Goal: Check status: Check status

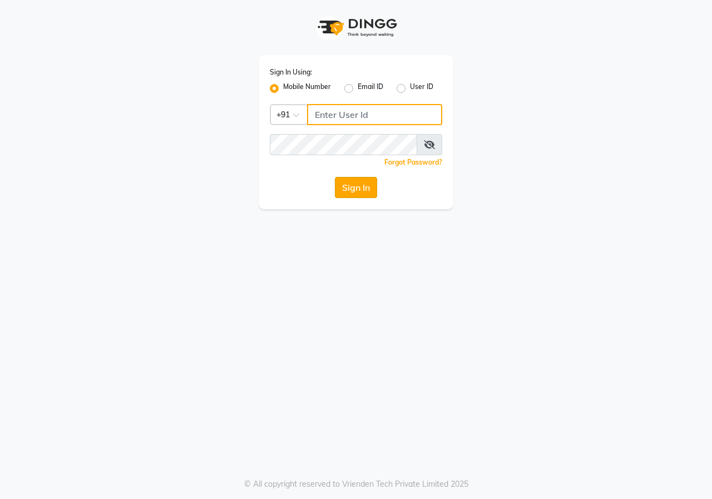
type input "9617700273"
drag, startPoint x: 366, startPoint y: 195, endPoint x: 368, endPoint y: 201, distance: 7.0
click at [368, 201] on div "Sign In Using: Mobile Number Email ID User ID Country Code × [PHONE_NUMBER] Rem…" at bounding box center [356, 132] width 195 height 154
click at [367, 198] on div "Sign In Using: Mobile Number Email ID User ID Country Code × [PHONE_NUMBER] Rem…" at bounding box center [356, 132] width 195 height 154
click at [367, 195] on div "Sign In Using: Mobile Number Email ID User ID Country Code × [PHONE_NUMBER] Rem…" at bounding box center [356, 132] width 195 height 154
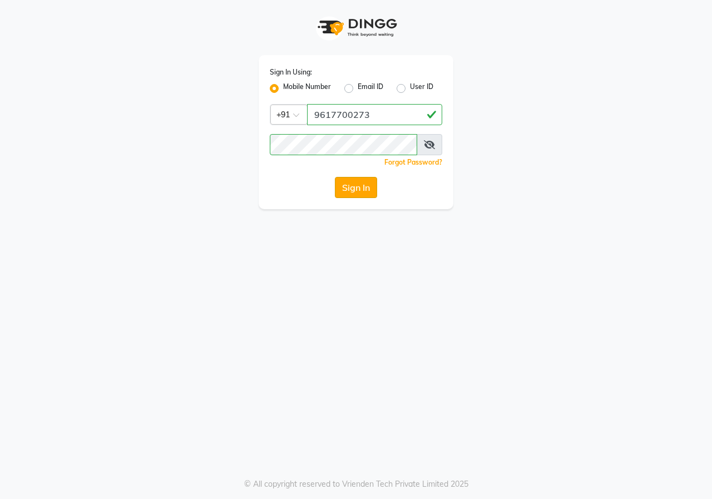
click at [367, 195] on button "Sign In" at bounding box center [356, 187] width 42 height 21
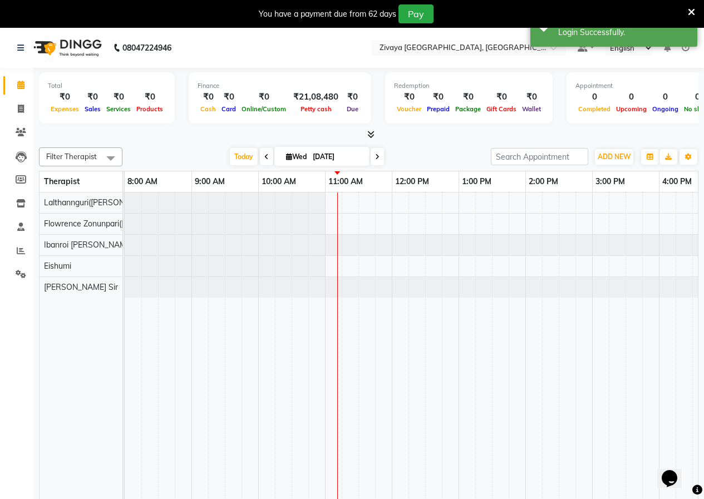
click at [264, 155] on icon at bounding box center [266, 156] width 4 height 7
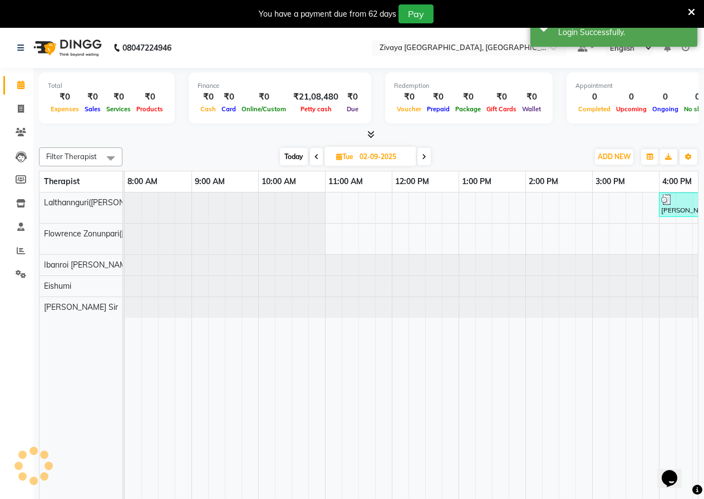
scroll to position [0, 201]
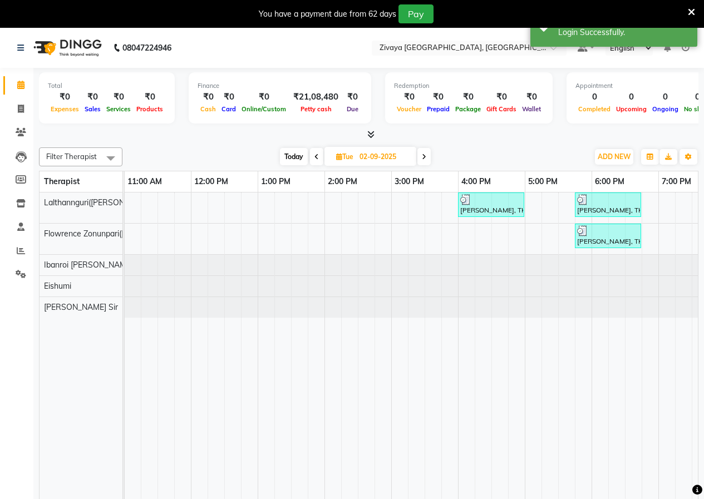
click at [422, 160] on span at bounding box center [423, 156] width 13 height 17
type input "[DATE]"
